Goal: Find specific page/section: Find specific page/section

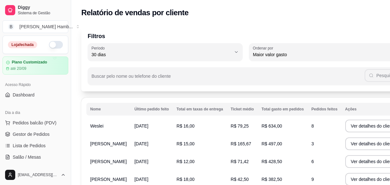
select select "30"
select select "HIGHEST_TOTAL_SPENT_WITH_ORDERS"
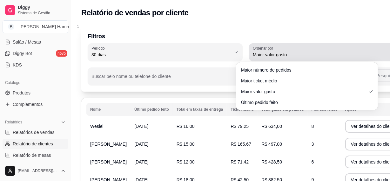
click at [369, 56] on button "Ordenar por Maior valor gasto" at bounding box center [326, 52] width 155 height 18
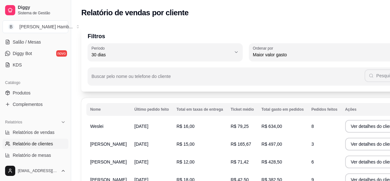
click at [292, 70] on span "Maior número de pedidos" at bounding box center [303, 69] width 120 height 6
type input "HIGHEST_ORDER_COUNT"
select select "HIGHEST_ORDER_COUNT"
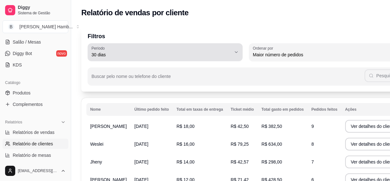
click at [199, 48] on div "30 dias" at bounding box center [161, 52] width 140 height 13
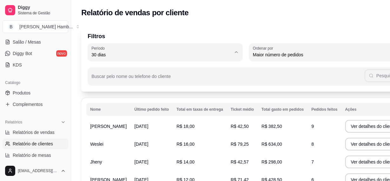
click at [148, 134] on span "60 dias" at bounding box center [156, 132] width 123 height 6
type input "60"
select select "60"
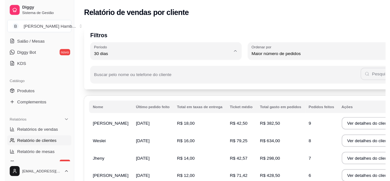
scroll to position [6, 0]
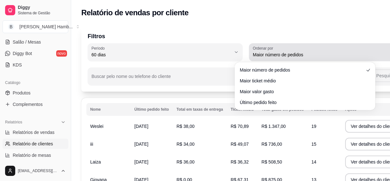
click at [312, 51] on div "Maior número de pedidos" at bounding box center [323, 52] width 140 height 13
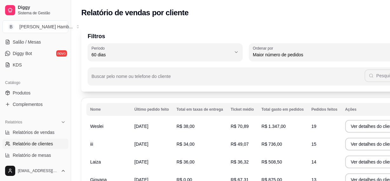
click at [282, 89] on span "Maior valor gasto" at bounding box center [301, 90] width 119 height 6
type input "HIGHEST_TOTAL_SPENT_WITH_ORDERS"
select select "HIGHEST_TOTAL_SPENT_WITH_ORDERS"
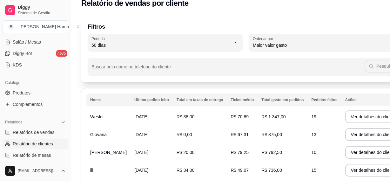
scroll to position [0, 0]
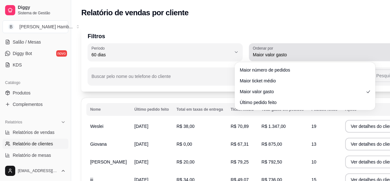
click at [309, 53] on span "Maior valor gasto" at bounding box center [323, 54] width 140 height 6
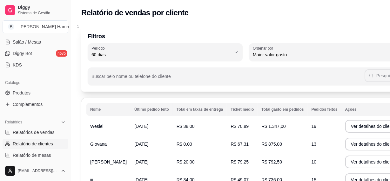
click at [266, 81] on span "Maior ticket médio" at bounding box center [301, 80] width 119 height 6
type input "HIGHEST_AVERAGE_TICKET"
select select "HIGHEST_AVERAGE_TICKET"
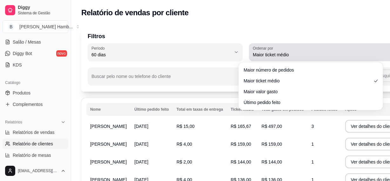
click at [292, 45] on button "Ordenar por Maior ticket médio" at bounding box center [326, 52] width 155 height 18
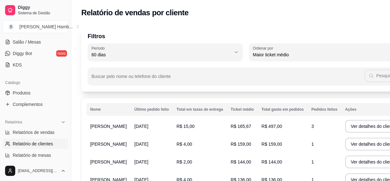
click at [292, 71] on span "Maior número de pedidos" at bounding box center [307, 69] width 123 height 6
type input "HIGHEST_ORDER_COUNT"
select select "HIGHEST_ORDER_COUNT"
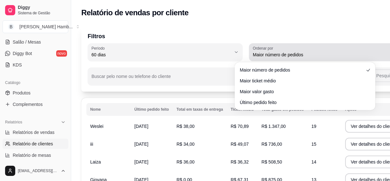
click at [287, 59] on button "Ordenar por Maior número de pedidos" at bounding box center [326, 52] width 155 height 18
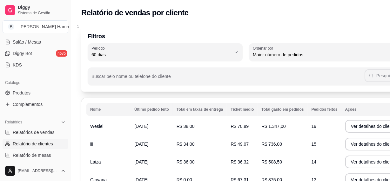
click at [281, 103] on span "Último pedido feito" at bounding box center [301, 100] width 119 height 6
type input "LAST_ORDER_MADE_AT"
select select "LAST_ORDER_MADE_AT"
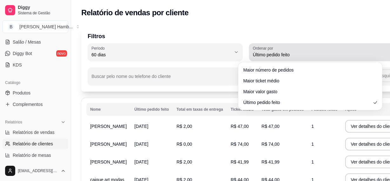
click at [277, 60] on button "Ordenar por Último pedido feito" at bounding box center [326, 52] width 155 height 18
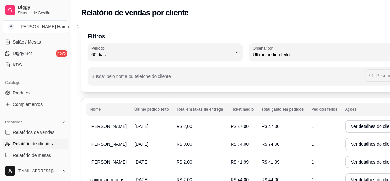
click at [276, 88] on span "Maior valor gasto" at bounding box center [307, 90] width 122 height 6
type input "HIGHEST_TOTAL_SPENT_WITH_ORDERS"
select select "HIGHEST_TOTAL_SPENT_WITH_ORDERS"
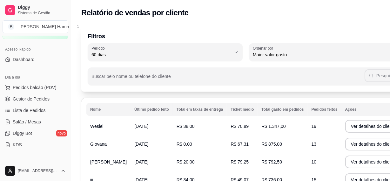
scroll to position [0, 0]
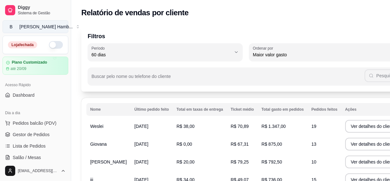
click at [25, 30] on button "[PERSON_NAME] Hamb ..." at bounding box center [36, 26] width 66 height 13
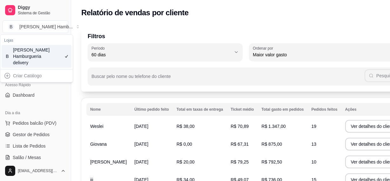
click at [41, 58] on div "[PERSON_NAME] Hamburgueria delivery" at bounding box center [27, 56] width 29 height 19
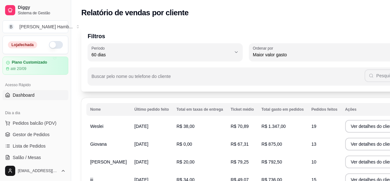
click at [29, 96] on span "Dashboard" at bounding box center [24, 95] width 22 height 6
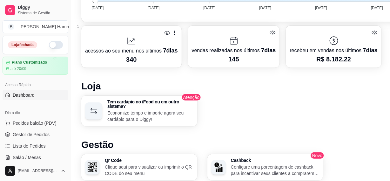
scroll to position [288, 0]
